Goal: Find specific page/section: Find specific page/section

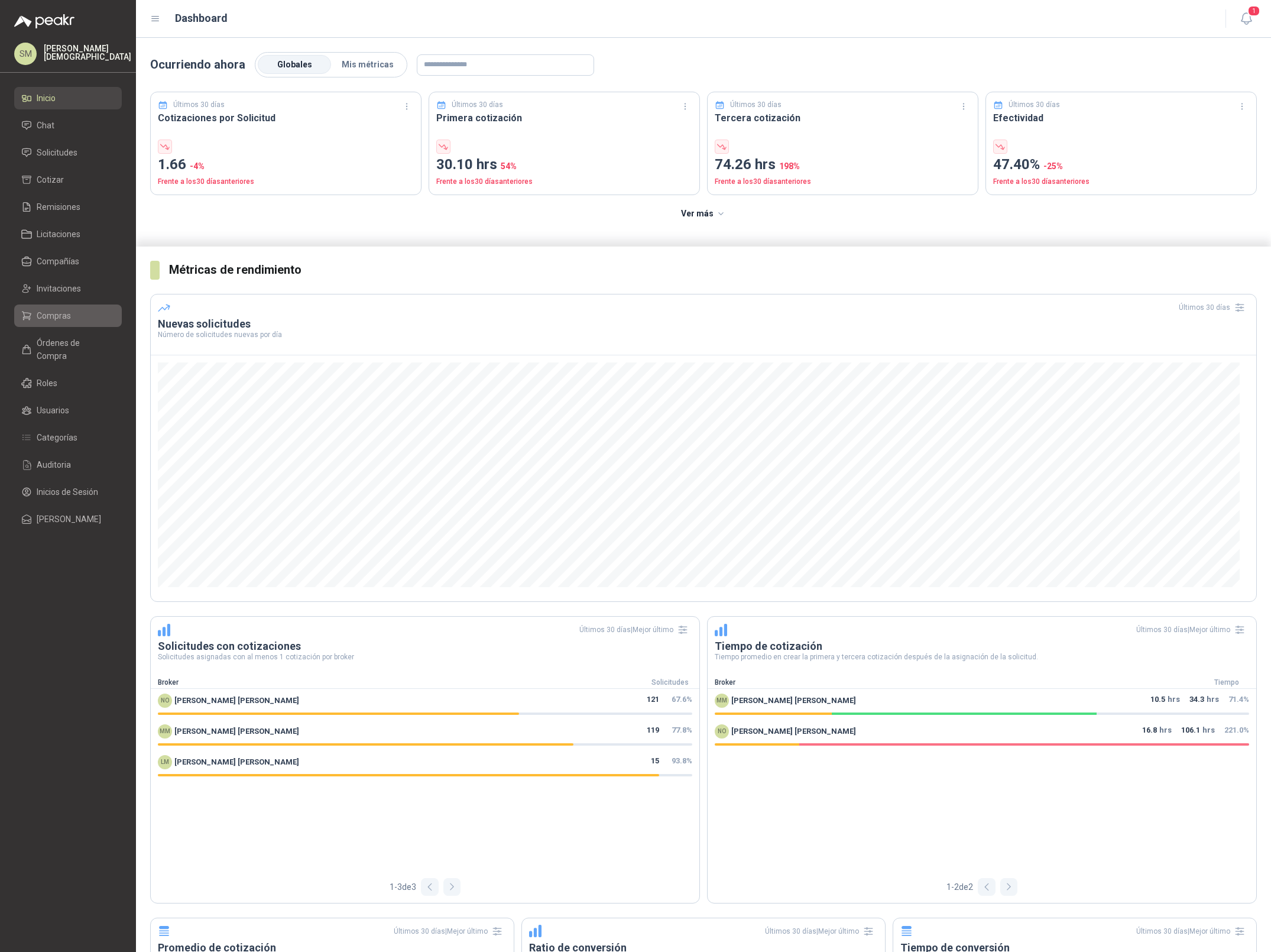
click at [64, 319] on span "Compras" at bounding box center [54, 315] width 34 height 13
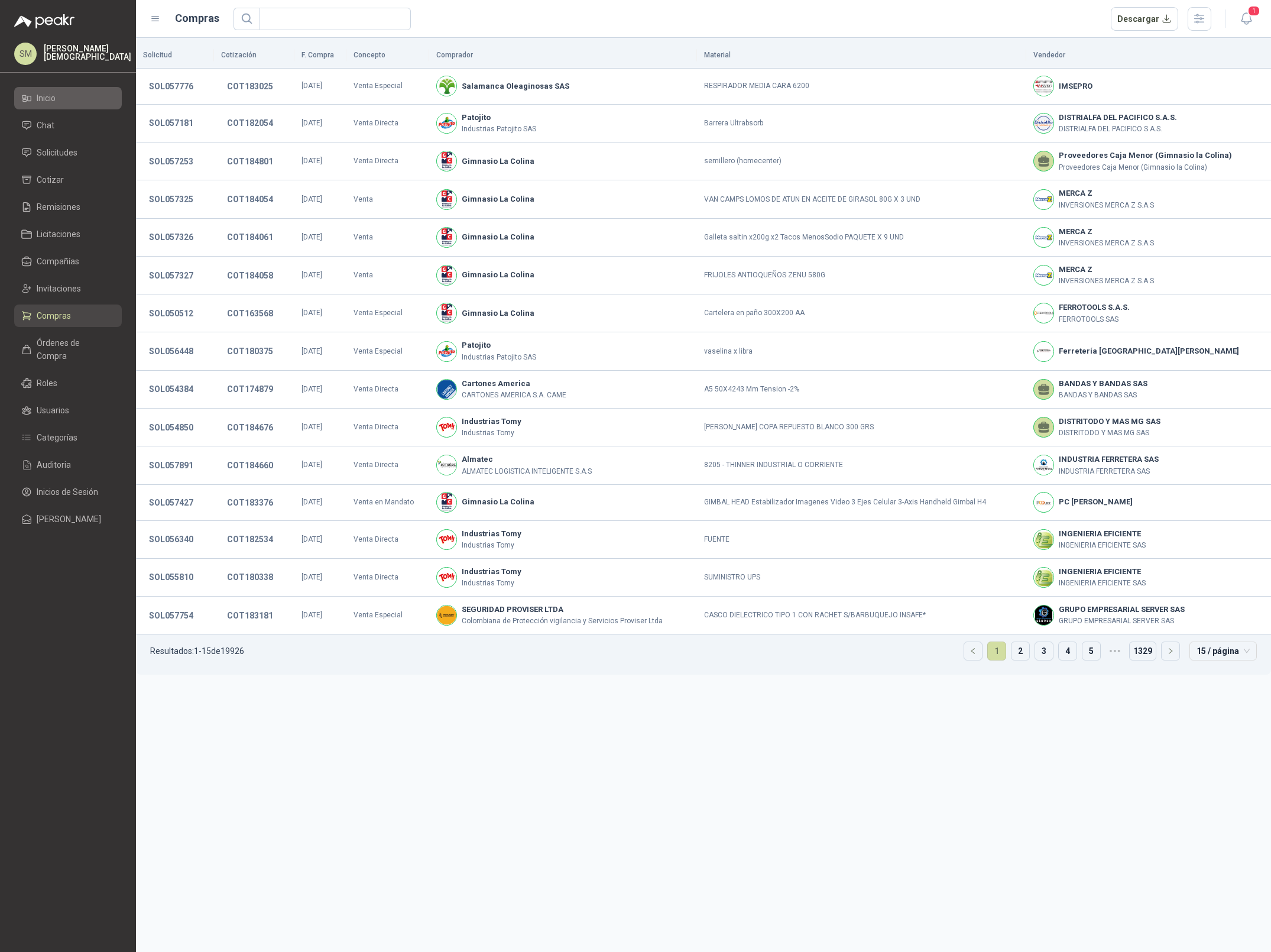
click at [72, 100] on li "Inicio" at bounding box center [68, 98] width 93 height 13
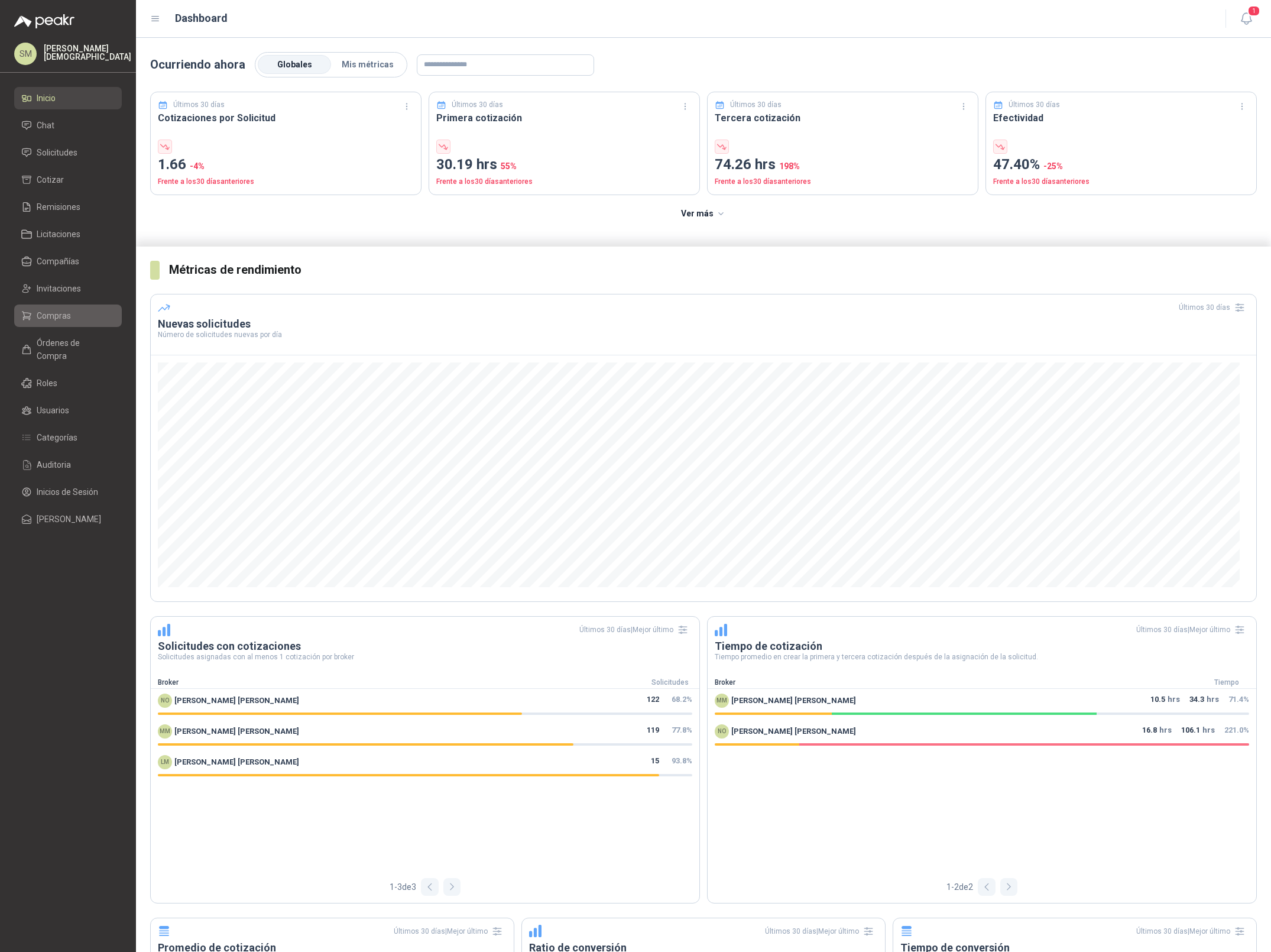
click at [72, 319] on li "Compras" at bounding box center [68, 315] width 93 height 13
